Goal: Task Accomplishment & Management: Use online tool/utility

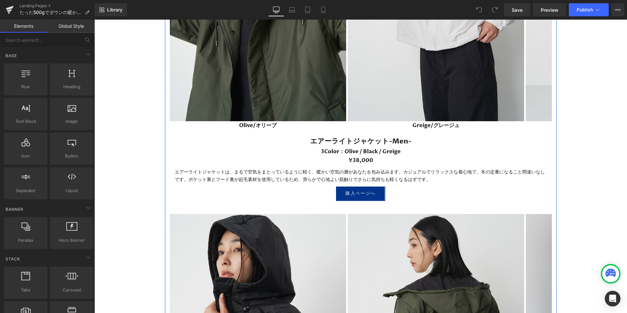
scroll to position [1240, 0]
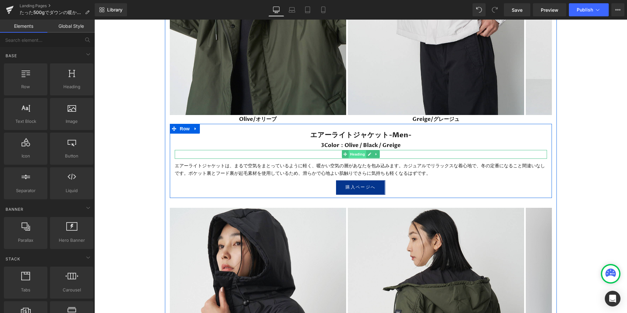
click at [357, 154] on span "Heading" at bounding box center [357, 154] width 18 height 8
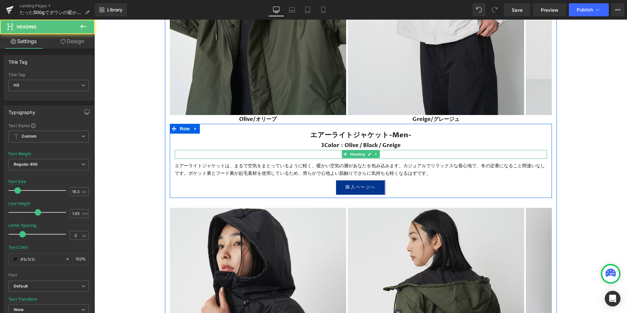
click at [402, 154] on h3 "¥38,000" at bounding box center [361, 154] width 372 height 9
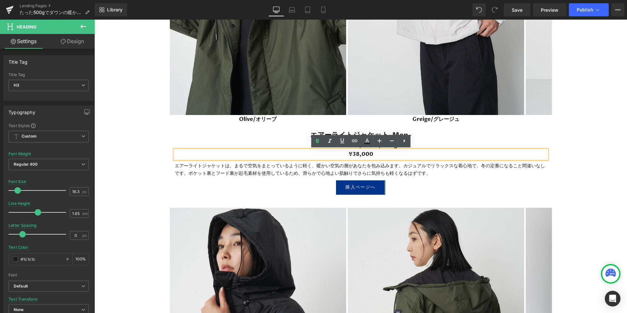
click at [358, 156] on h3 "¥38,000" at bounding box center [361, 154] width 372 height 9
click at [397, 166] on p "エアーライトジャケットは、まるで空気をまとっているように軽く、暖かい空気の層があなたを包み込みます。カジュアルでリラックスな着心地で、冬の定番になること間違い…" at bounding box center [361, 169] width 372 height 15
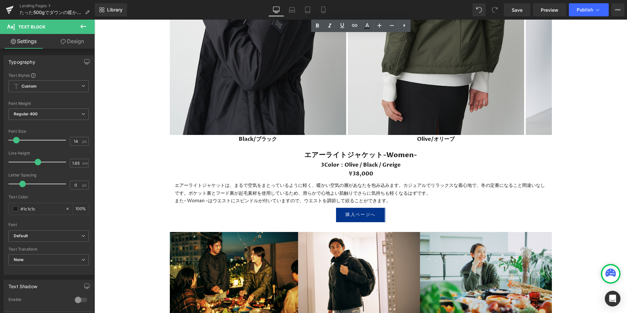
scroll to position [1577, 0]
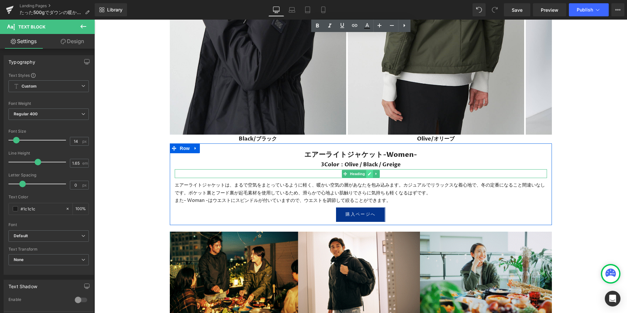
click at [367, 174] on link at bounding box center [369, 174] width 7 height 8
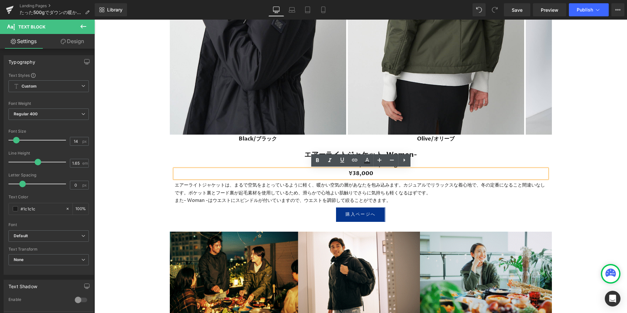
click at [360, 174] on h3 "¥38,000" at bounding box center [361, 173] width 372 height 9
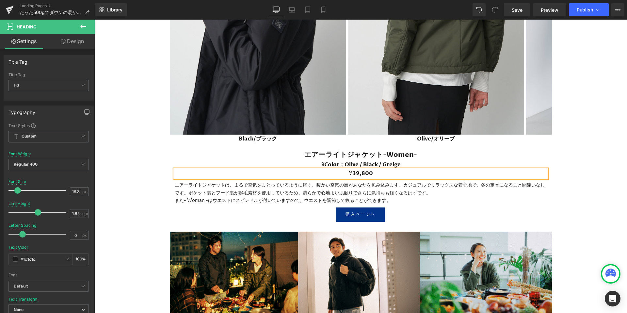
click at [439, 201] on p "また- Woman -はウエストにスピンドルが付いていますので、ウエストを調節して絞ることができます。" at bounding box center [361, 200] width 372 height 8
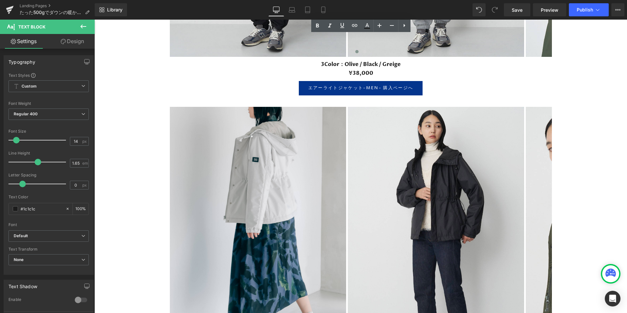
scroll to position [3713, 0]
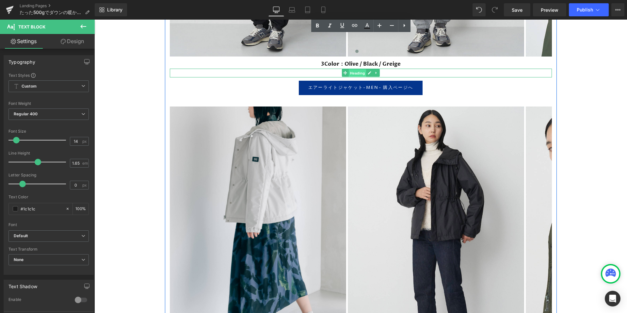
click at [356, 73] on span "Heading" at bounding box center [357, 73] width 18 height 8
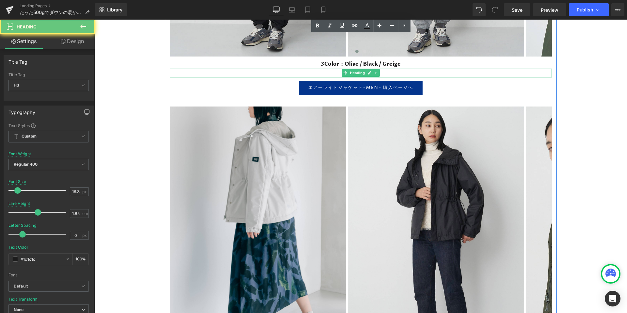
click at [394, 74] on h3 "¥38,000" at bounding box center [361, 73] width 382 height 9
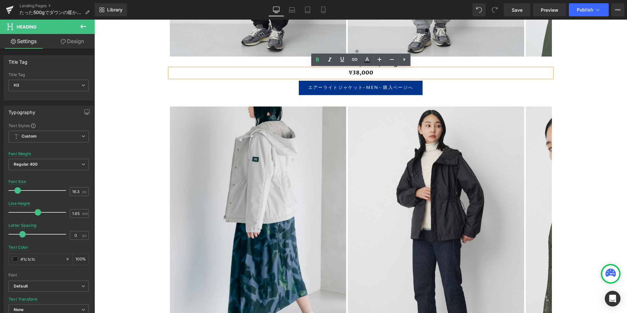
click at [360, 72] on h3 "¥38,000" at bounding box center [361, 73] width 382 height 9
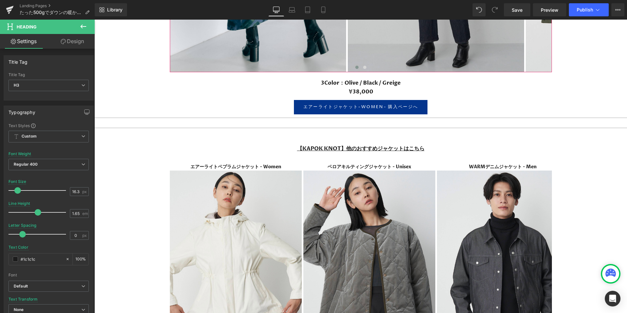
scroll to position [4013, 0]
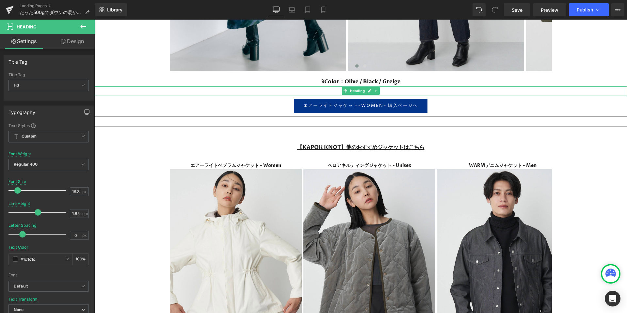
click at [390, 91] on h3 "¥38,000" at bounding box center [360, 90] width 532 height 9
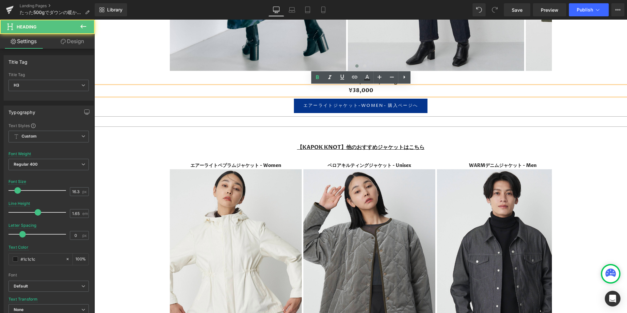
click at [354, 86] on h3 "¥38,000" at bounding box center [360, 90] width 532 height 9
click at [358, 86] on h3 "¥38,000" at bounding box center [360, 90] width 532 height 9
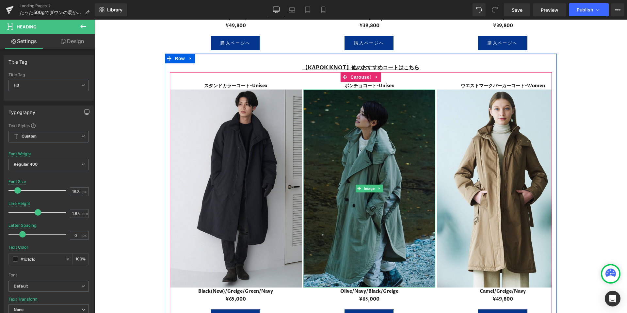
scroll to position [4476, 0]
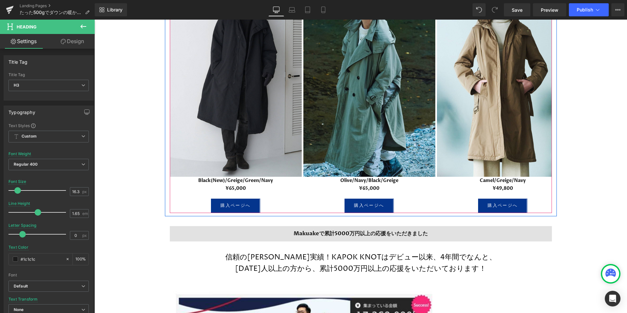
click at [257, 191] on div "¥65,000 Heading" at bounding box center [236, 188] width 132 height 8
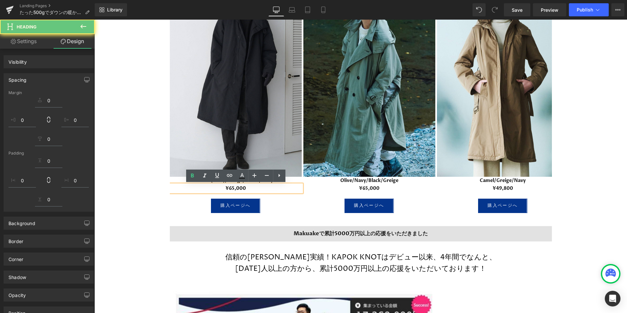
click at [209, 188] on h4 "¥65,000" at bounding box center [236, 188] width 132 height 8
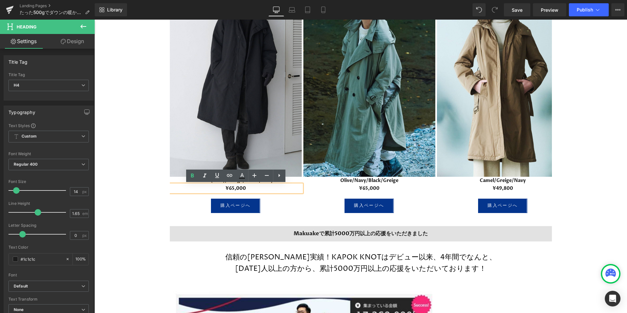
click at [234, 187] on h4 "¥65,000" at bounding box center [236, 188] width 132 height 8
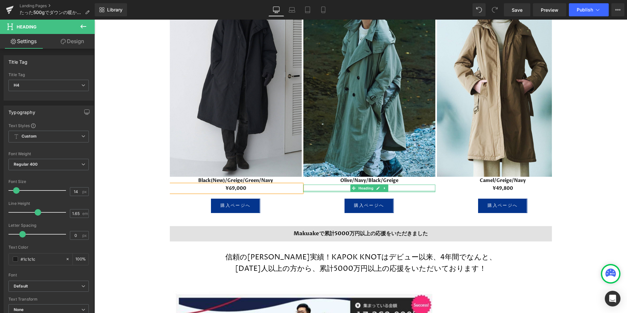
click at [402, 190] on div "¥65,000 Heading" at bounding box center [369, 188] width 132 height 8
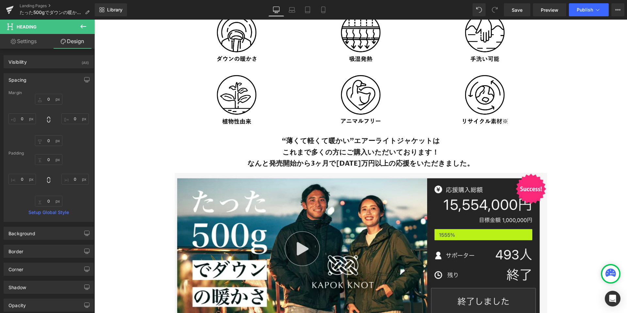
scroll to position [0, 0]
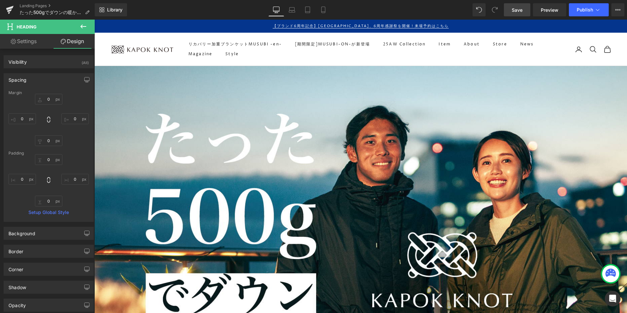
drag, startPoint x: 522, startPoint y: 8, endPoint x: 367, endPoint y: 159, distance: 216.3
click at [522, 8] on span "Save" at bounding box center [516, 10] width 11 height 7
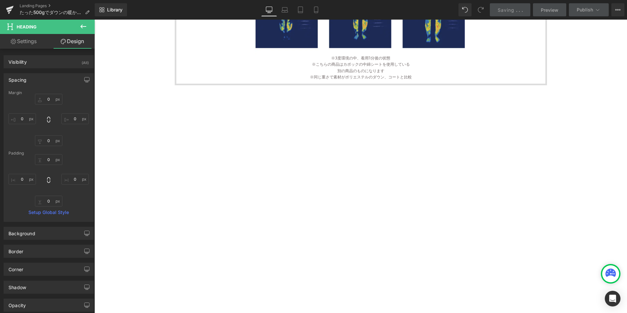
scroll to position [759, 0]
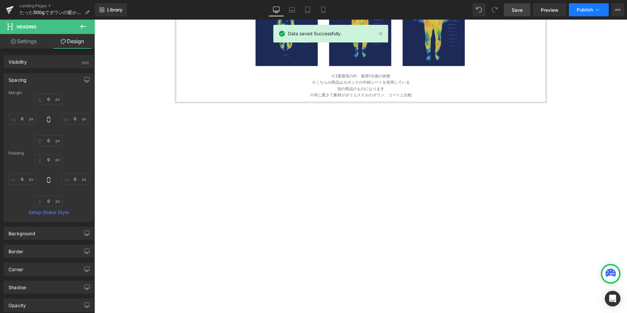
click at [589, 12] on span "Publish" at bounding box center [584, 9] width 16 height 5
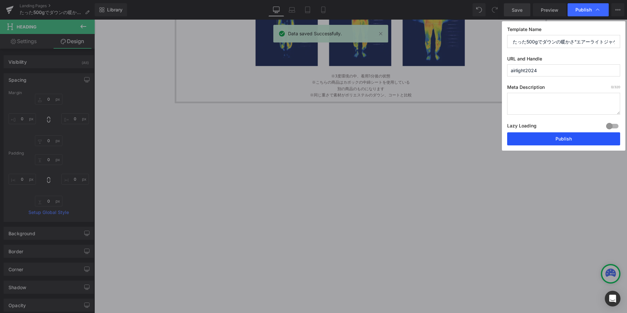
click at [553, 140] on button "Publish" at bounding box center [563, 138] width 113 height 13
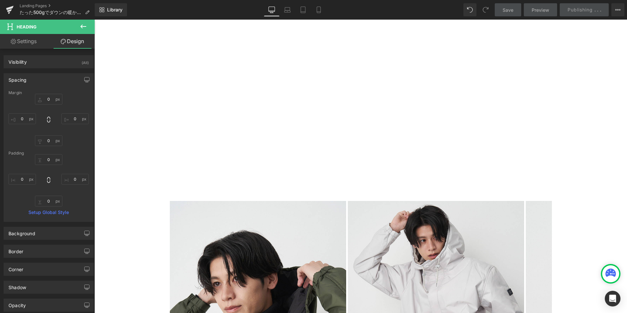
scroll to position [888, 0]
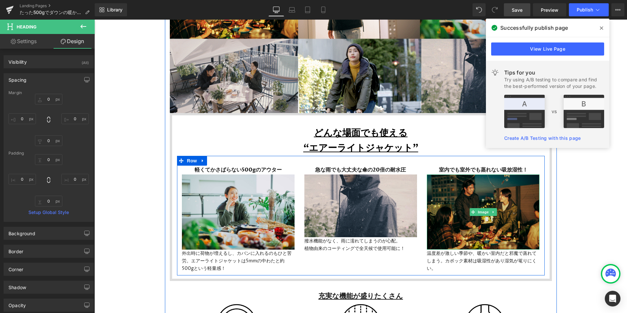
scroll to position [1834, 0]
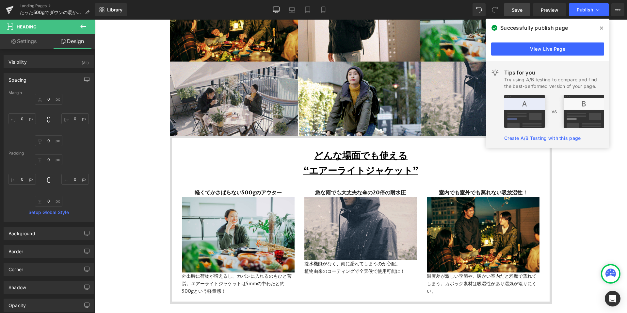
click at [601, 24] on span at bounding box center [601, 28] width 10 height 10
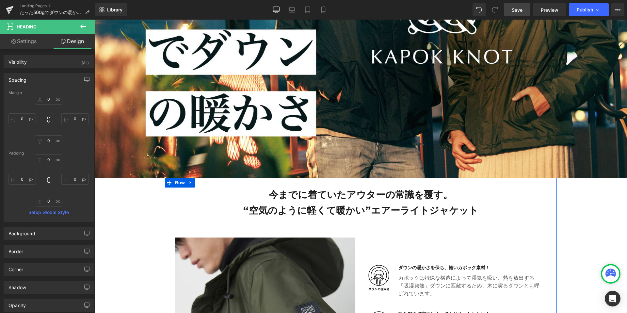
scroll to position [0, 0]
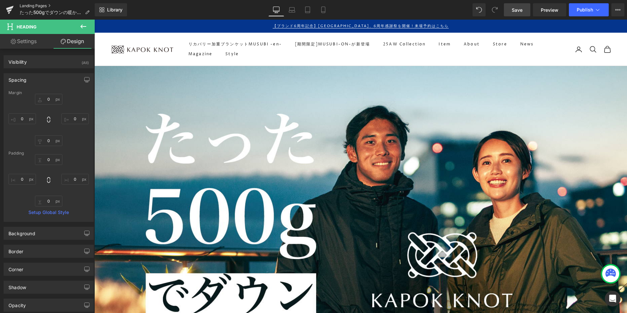
click at [35, 4] on link "Landing Pages" at bounding box center [57, 5] width 75 height 5
